Goal: Information Seeking & Learning: Learn about a topic

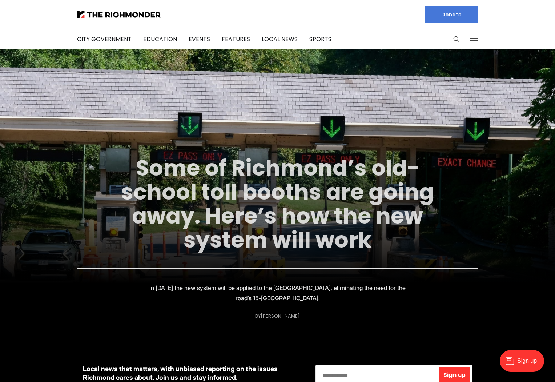
click at [252, 170] on link "Some of Richmond’s old-school toll booths are going away. Here’s how the new sy…" at bounding box center [277, 204] width 313 height 103
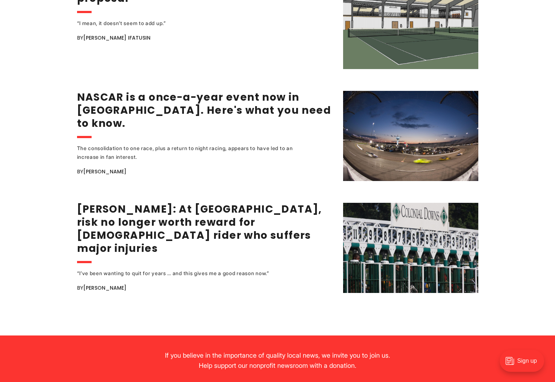
scroll to position [1382, 0]
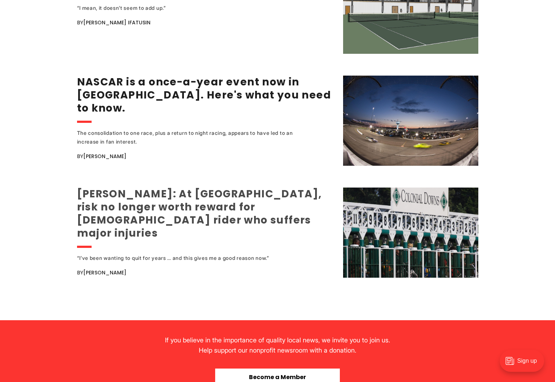
click at [185, 211] on link "[PERSON_NAME]: At [GEOGRAPHIC_DATA], risk no longer worth reward for [DEMOGRAPH…" at bounding box center [199, 213] width 245 height 53
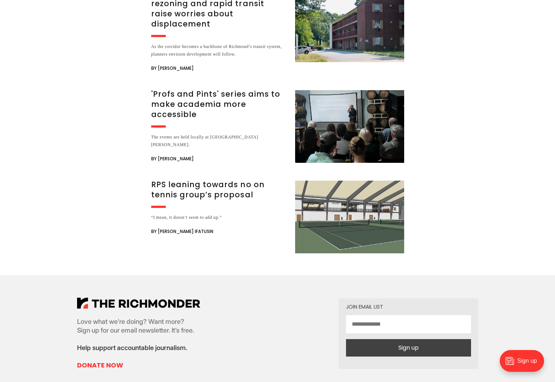
scroll to position [1746, 0]
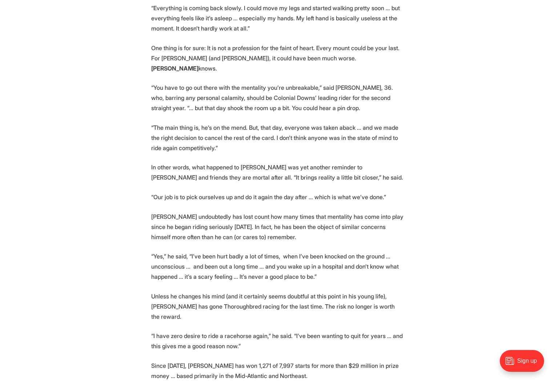
scroll to position [727, 0]
